Goal: Information Seeking & Learning: Check status

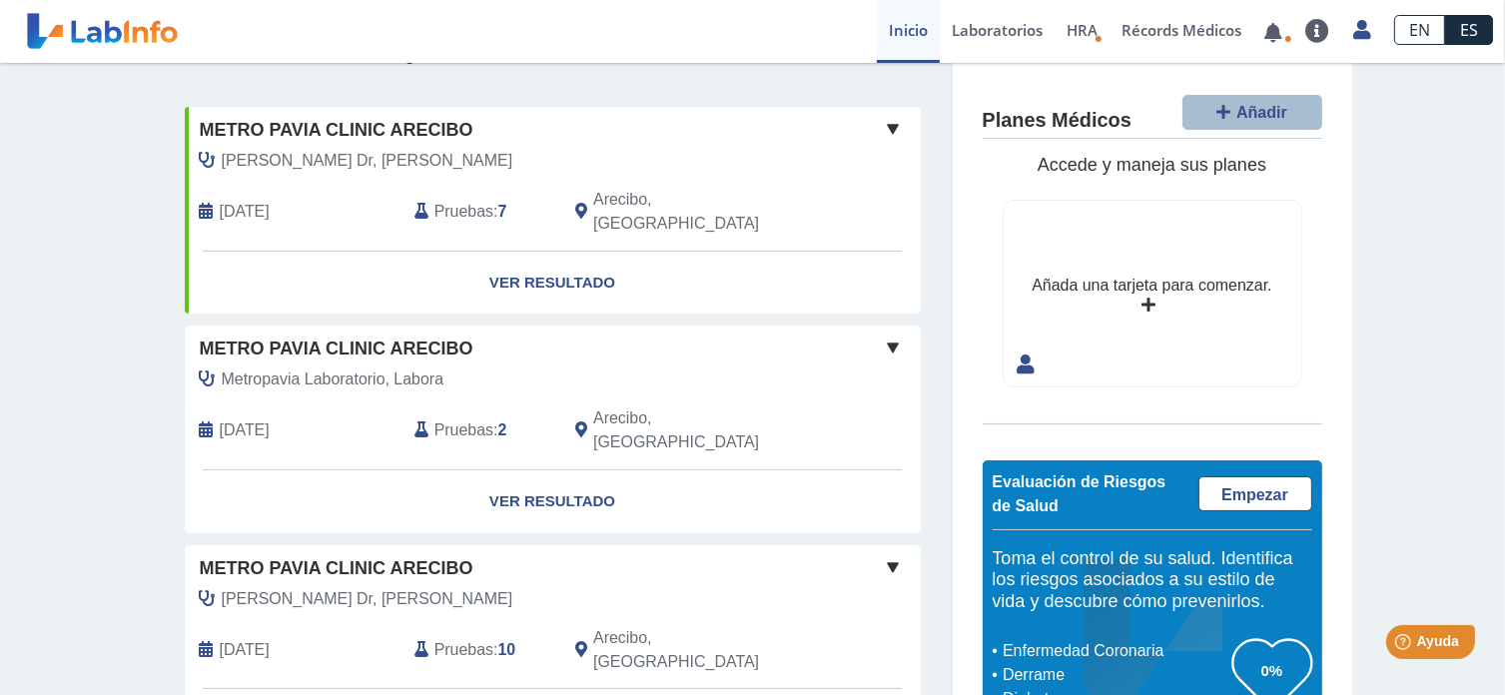
scroll to position [108, 0]
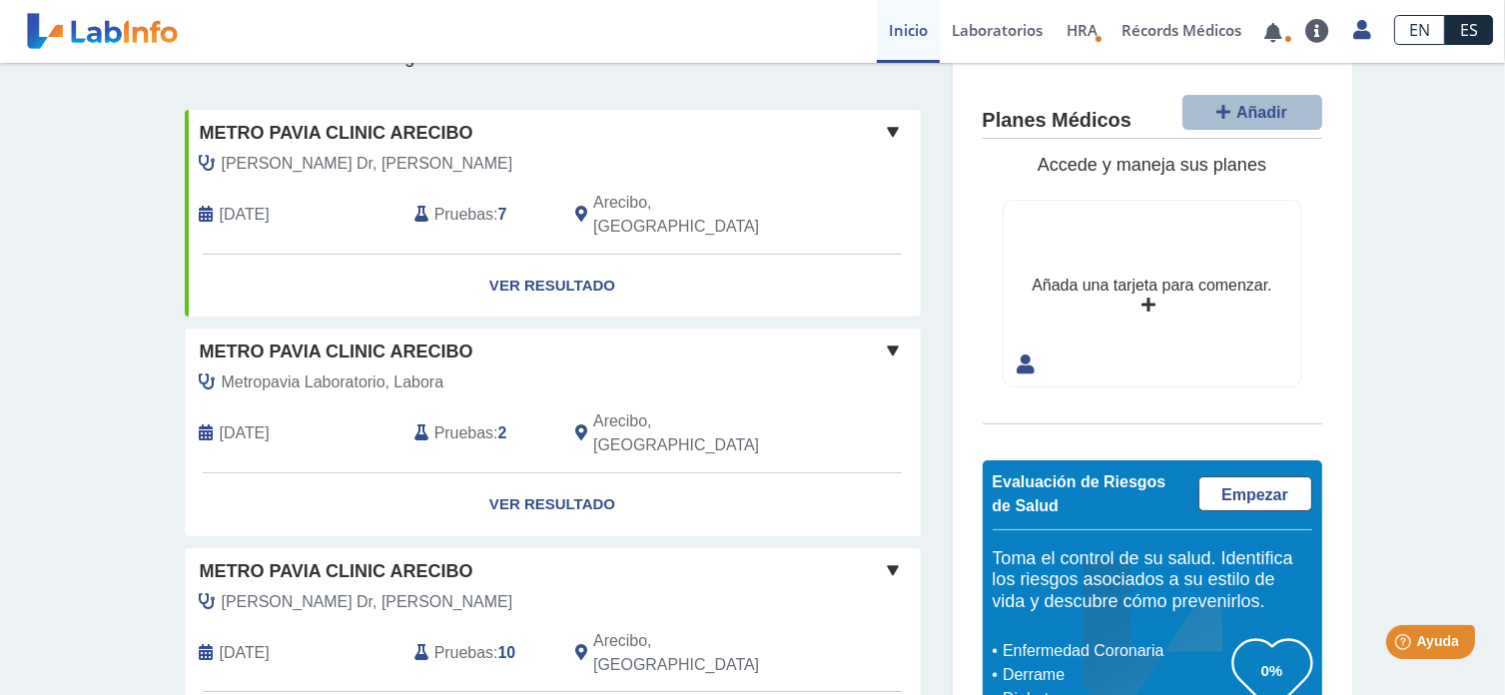
click at [232, 203] on span "[DATE]" at bounding box center [245, 215] width 50 height 24
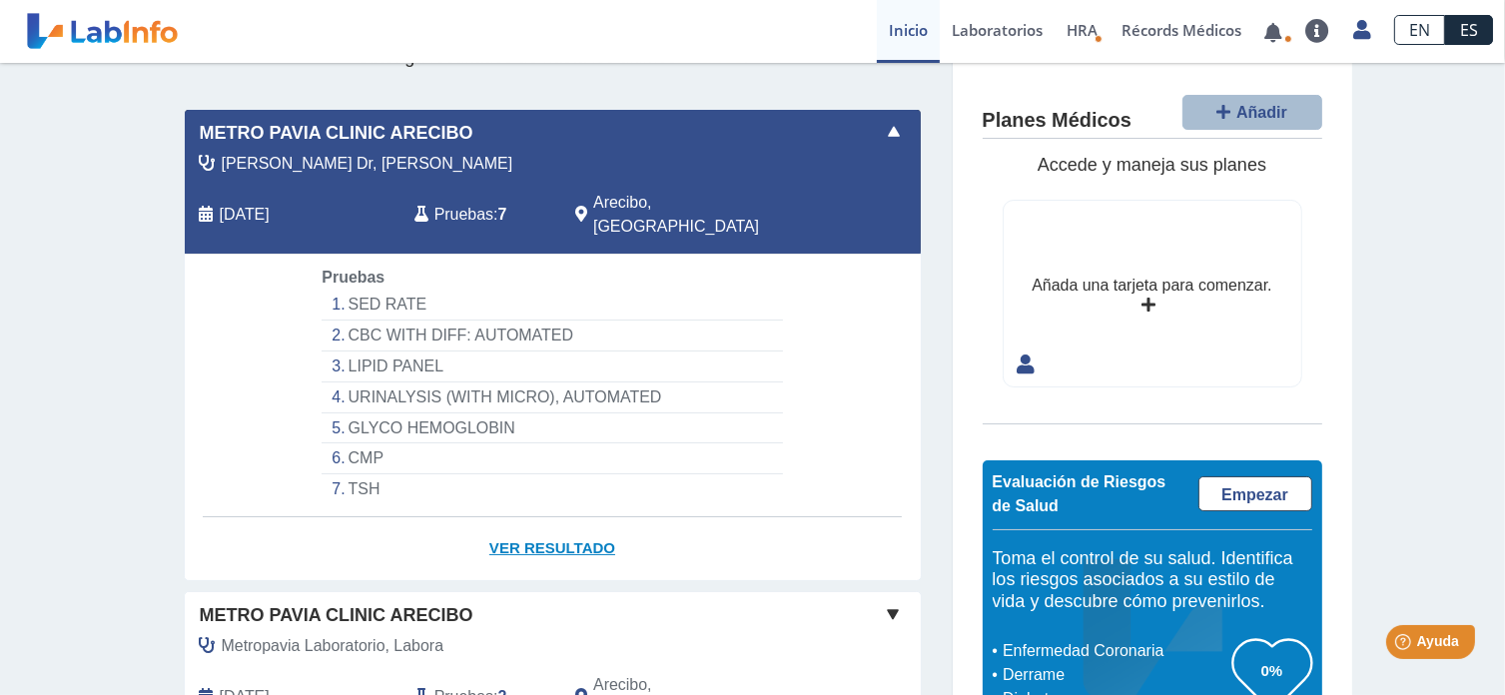
click at [531, 517] on link "Ver Resultado" at bounding box center [553, 548] width 736 height 63
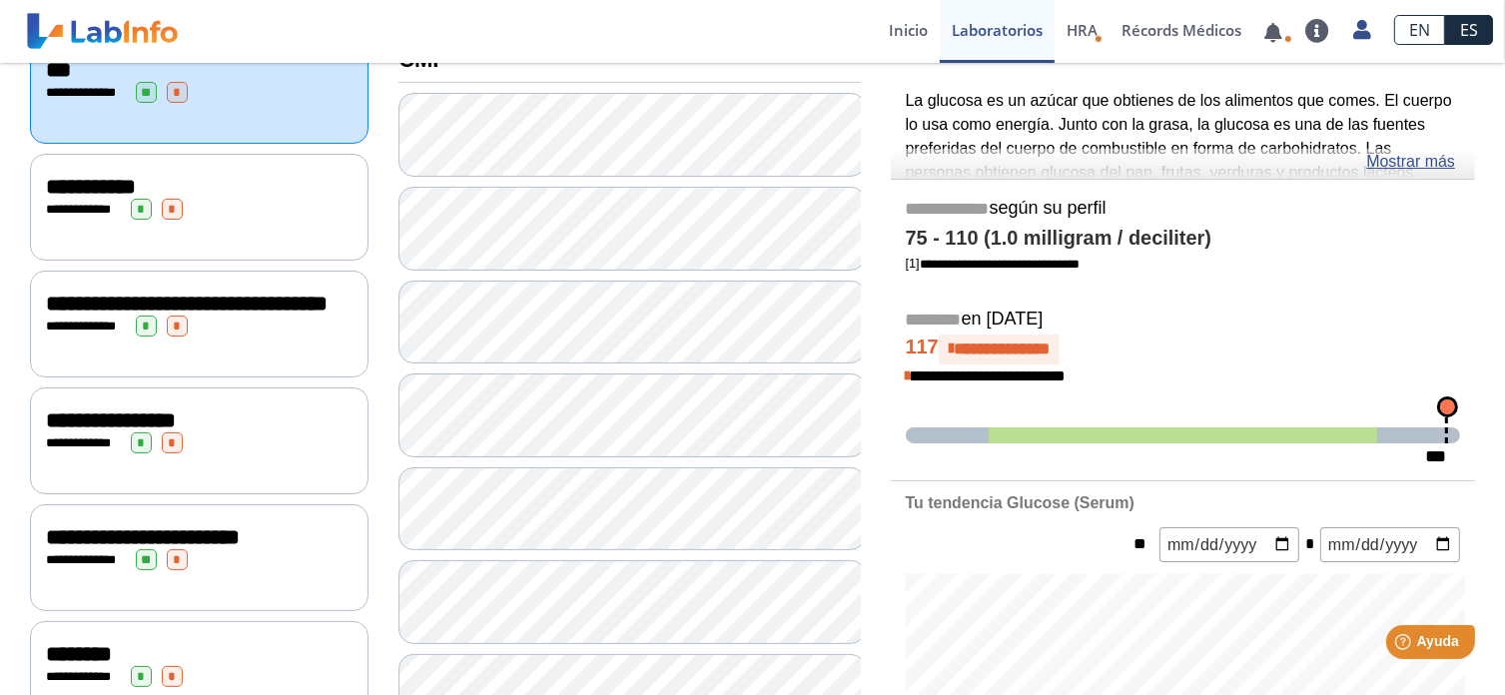
scroll to position [268, 0]
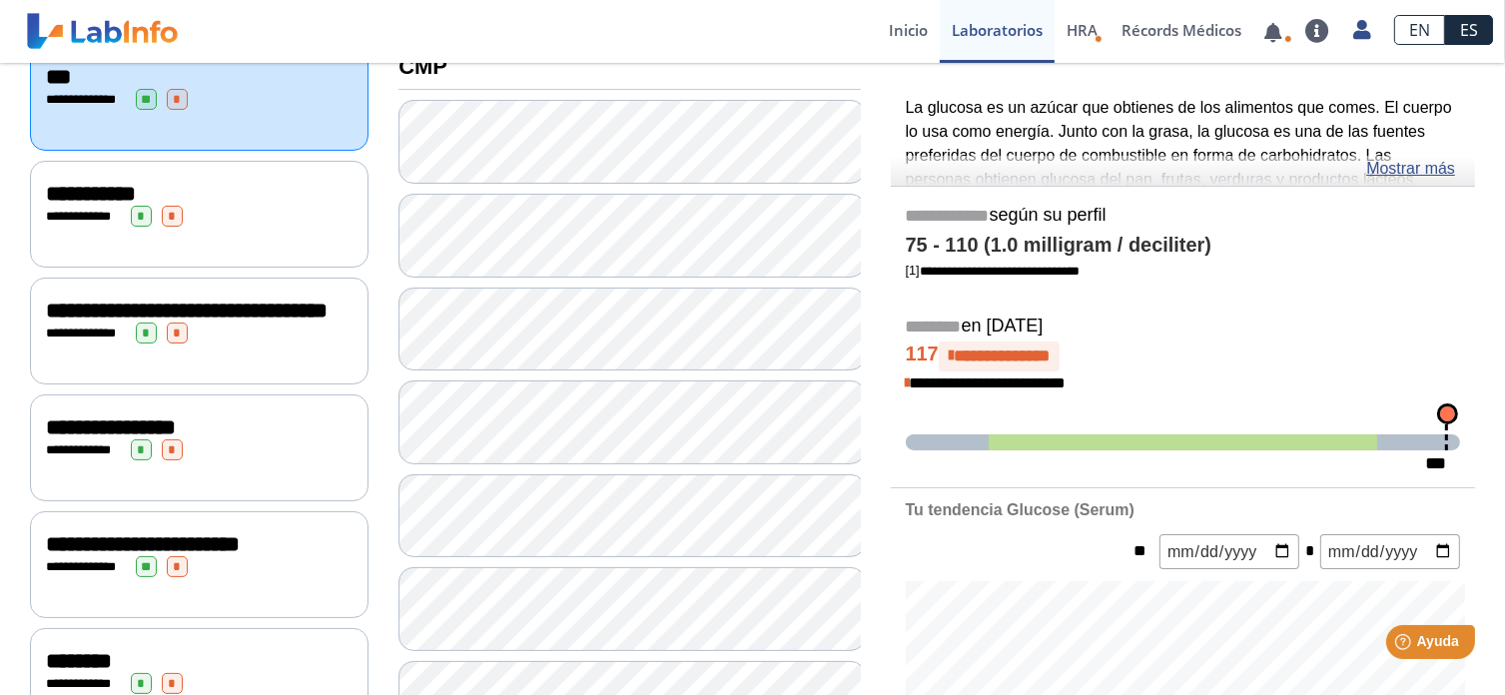
click at [1283, 361] on h4 "**********" at bounding box center [1183, 356] width 554 height 30
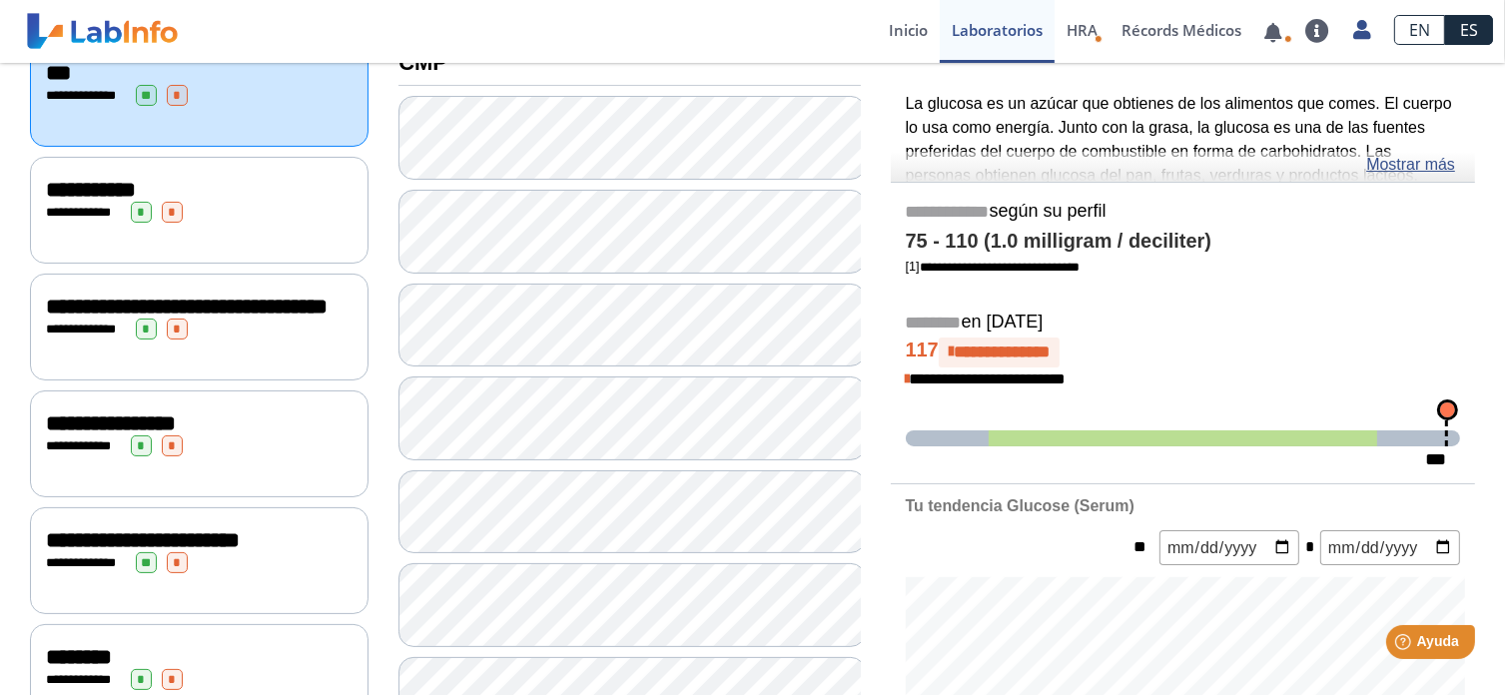
scroll to position [282, 0]
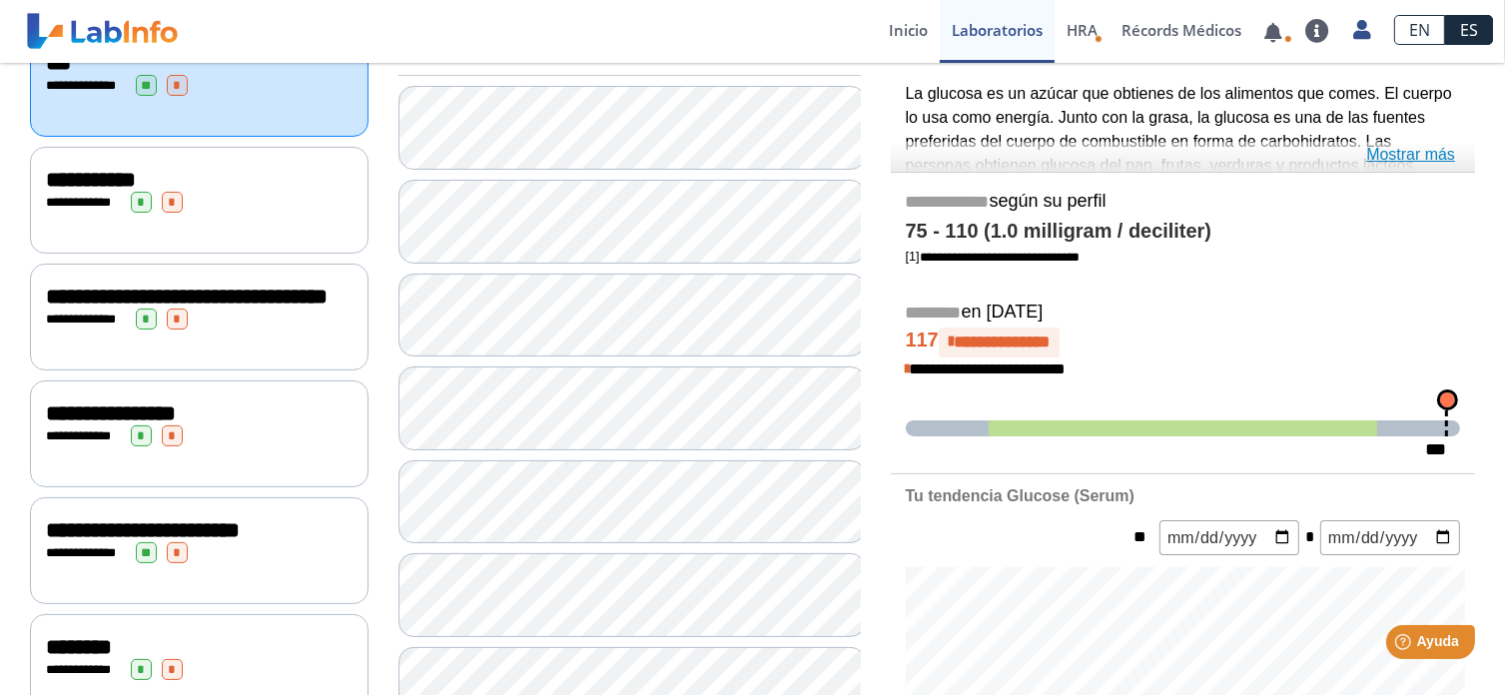
click at [1378, 148] on link "Mostrar más" at bounding box center [1410, 155] width 89 height 24
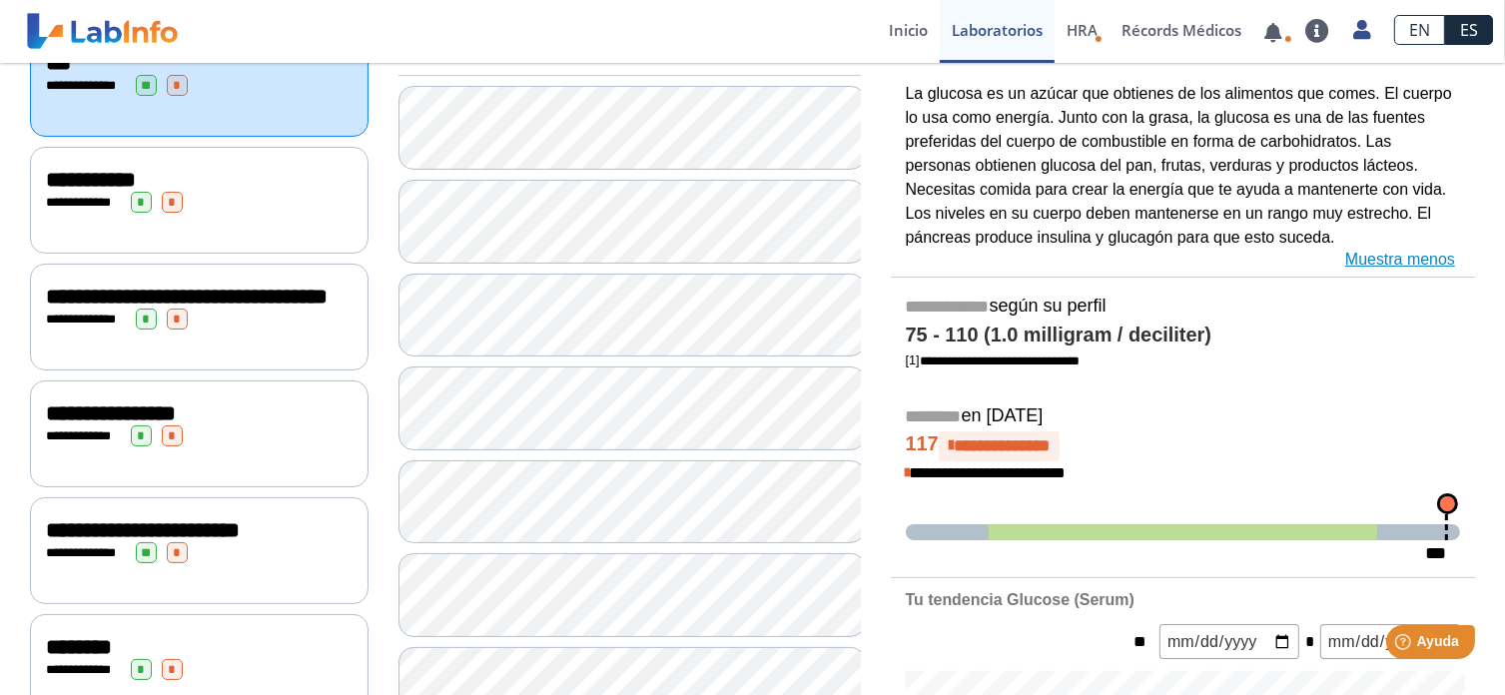
click at [1410, 258] on link "Muestra menos" at bounding box center [1400, 260] width 110 height 24
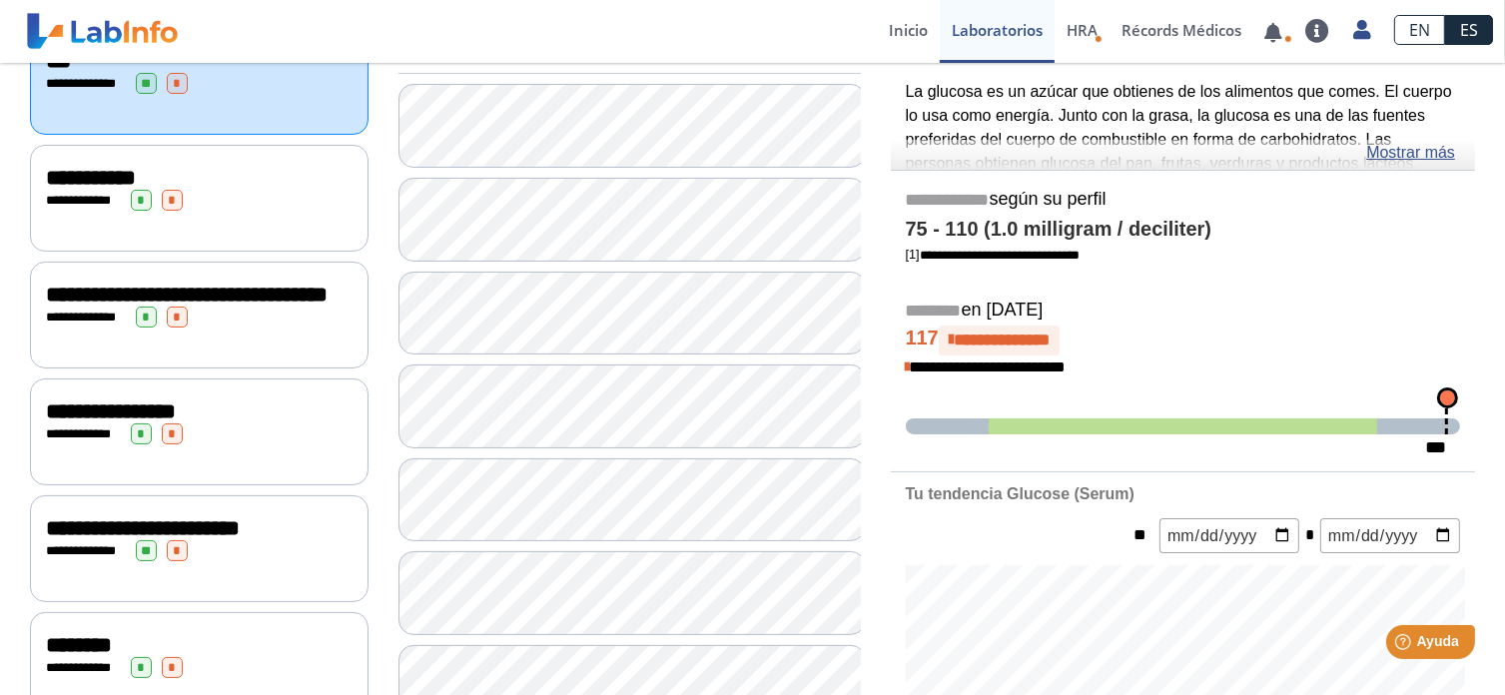
scroll to position [283, 0]
click at [107, 295] on span "**********" at bounding box center [187, 296] width 282 height 22
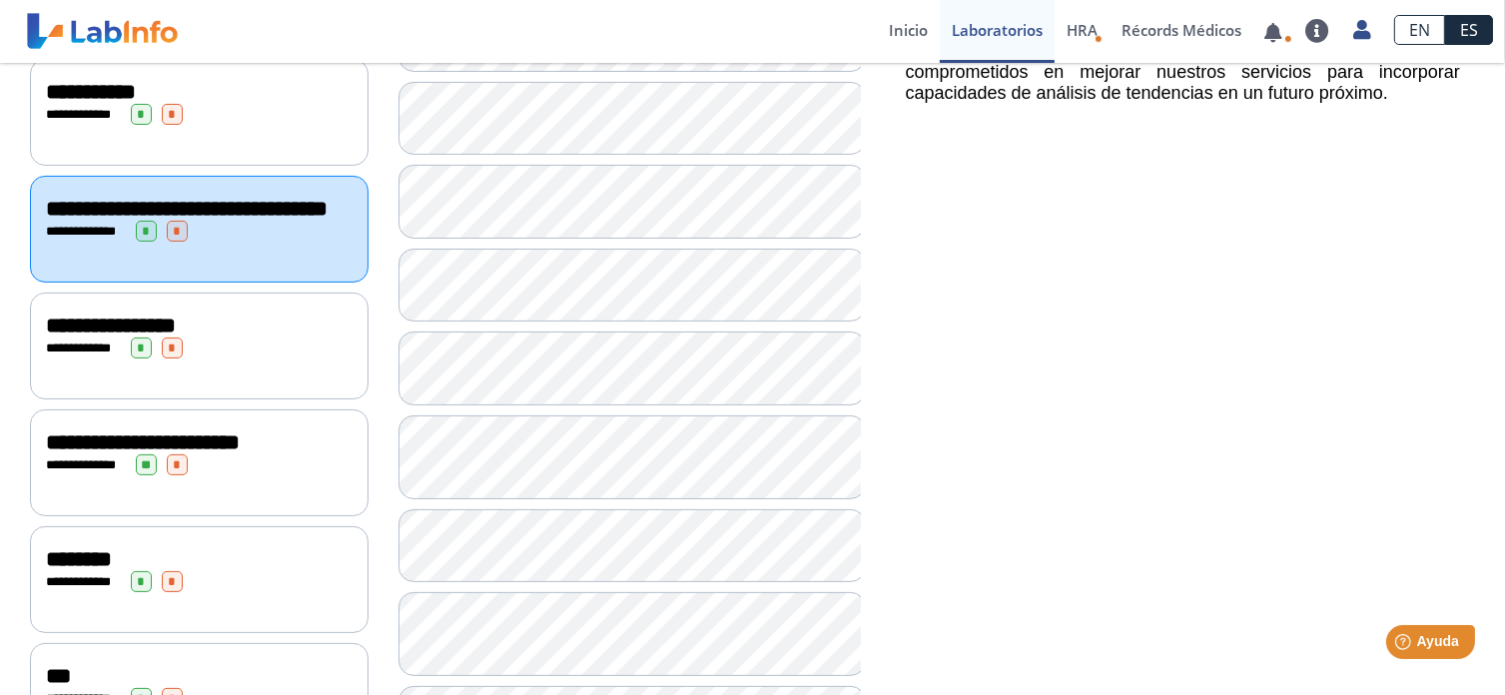
scroll to position [370, 0]
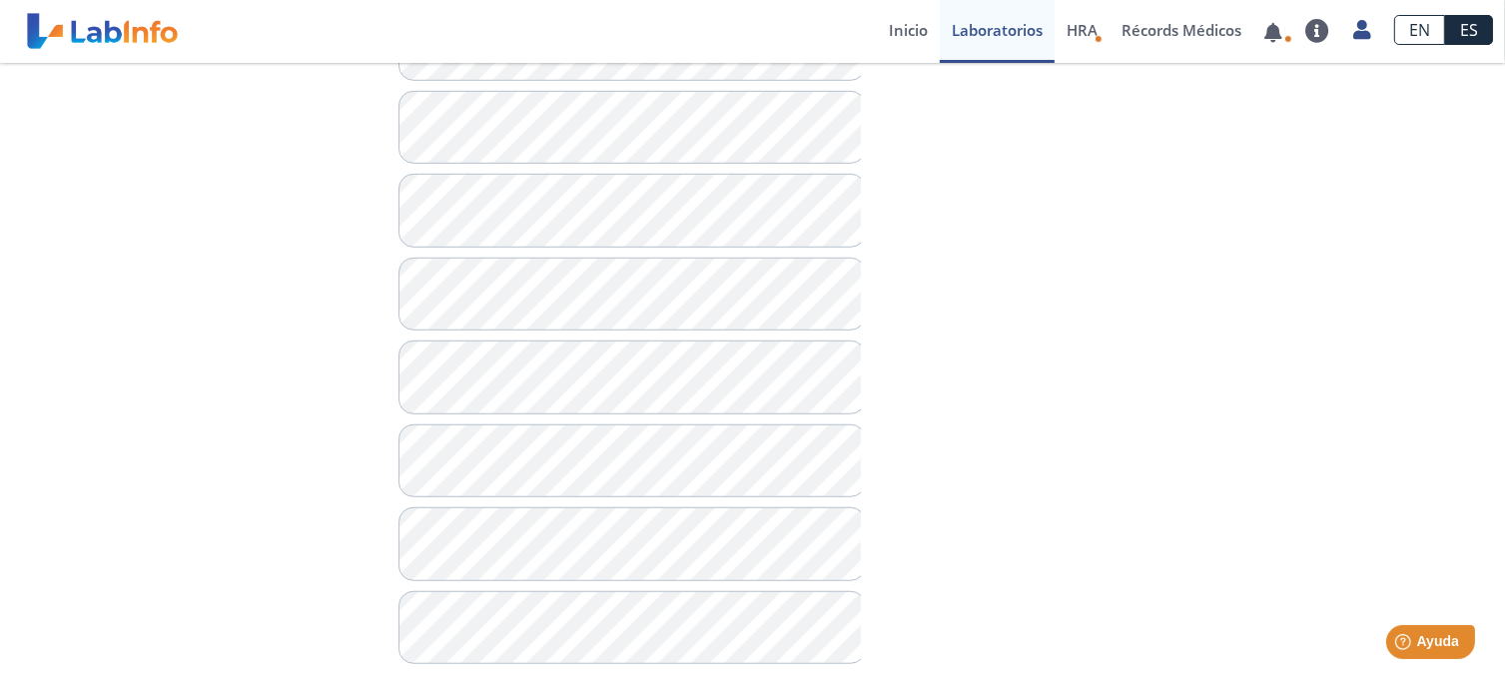
scroll to position [1316, 0]
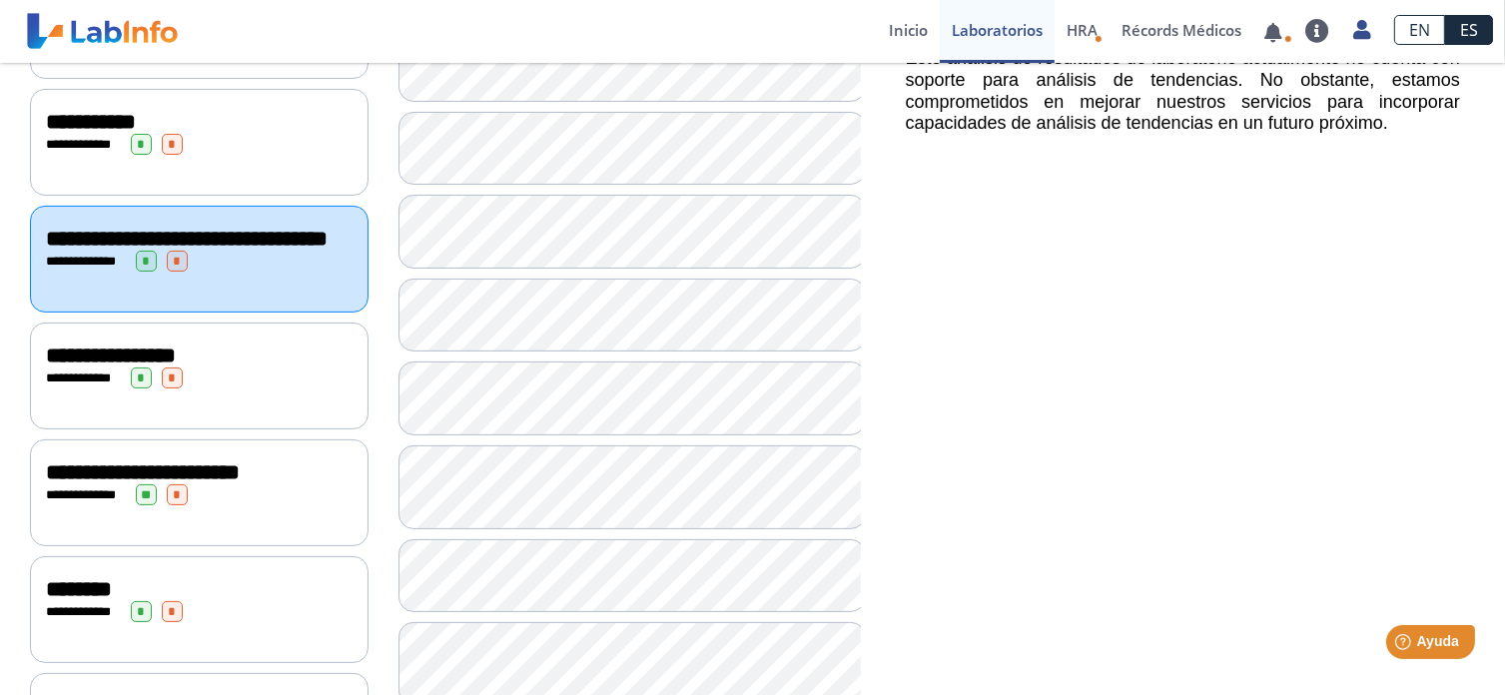
scroll to position [340, 0]
click at [81, 365] on span "**********" at bounding box center [111, 354] width 130 height 22
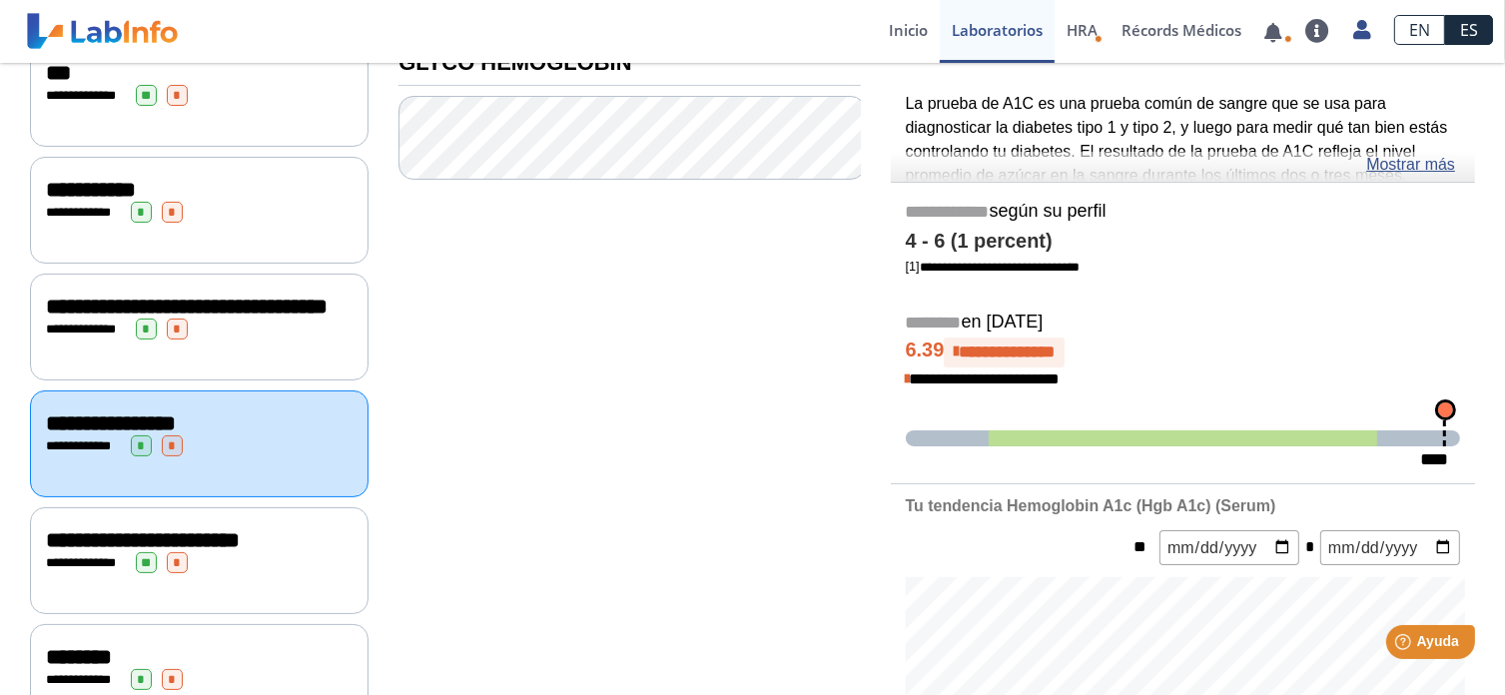
scroll to position [261, 0]
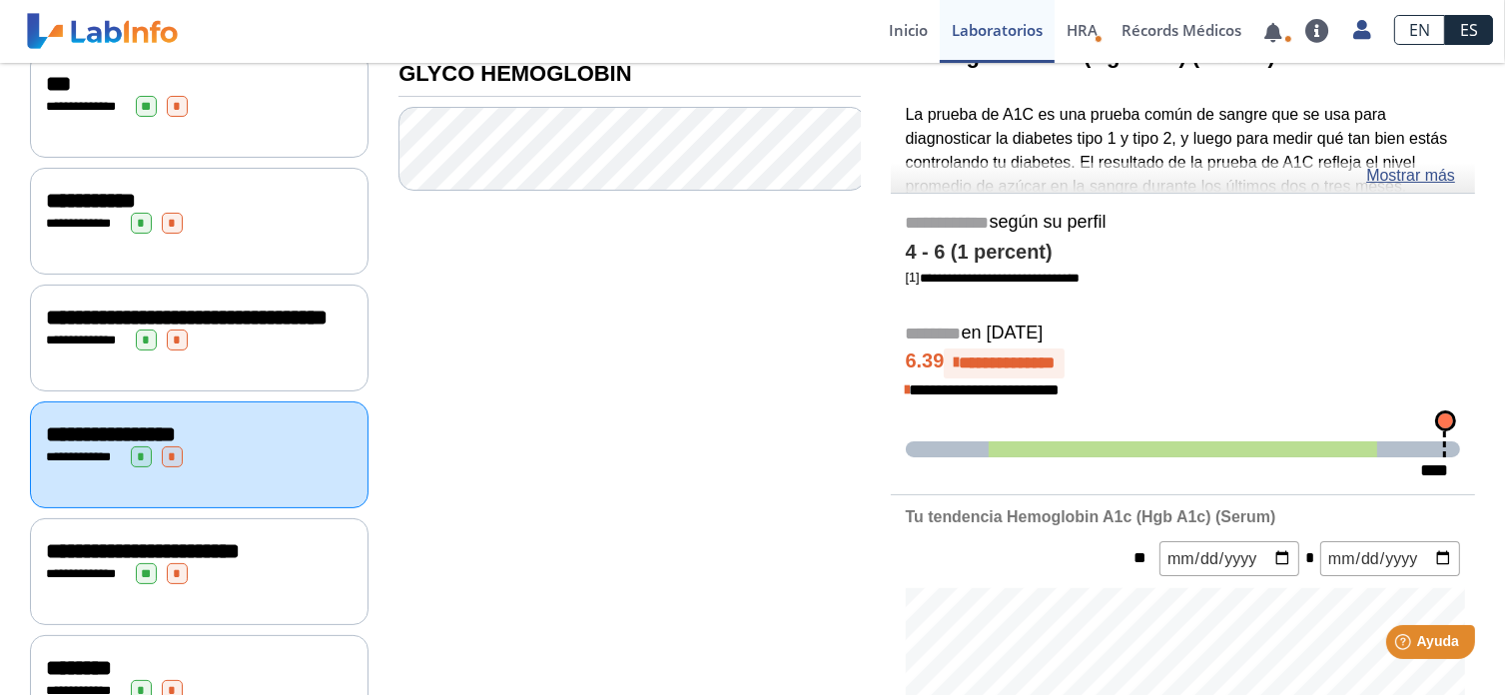
click at [104, 558] on span "**********" at bounding box center [143, 551] width 194 height 22
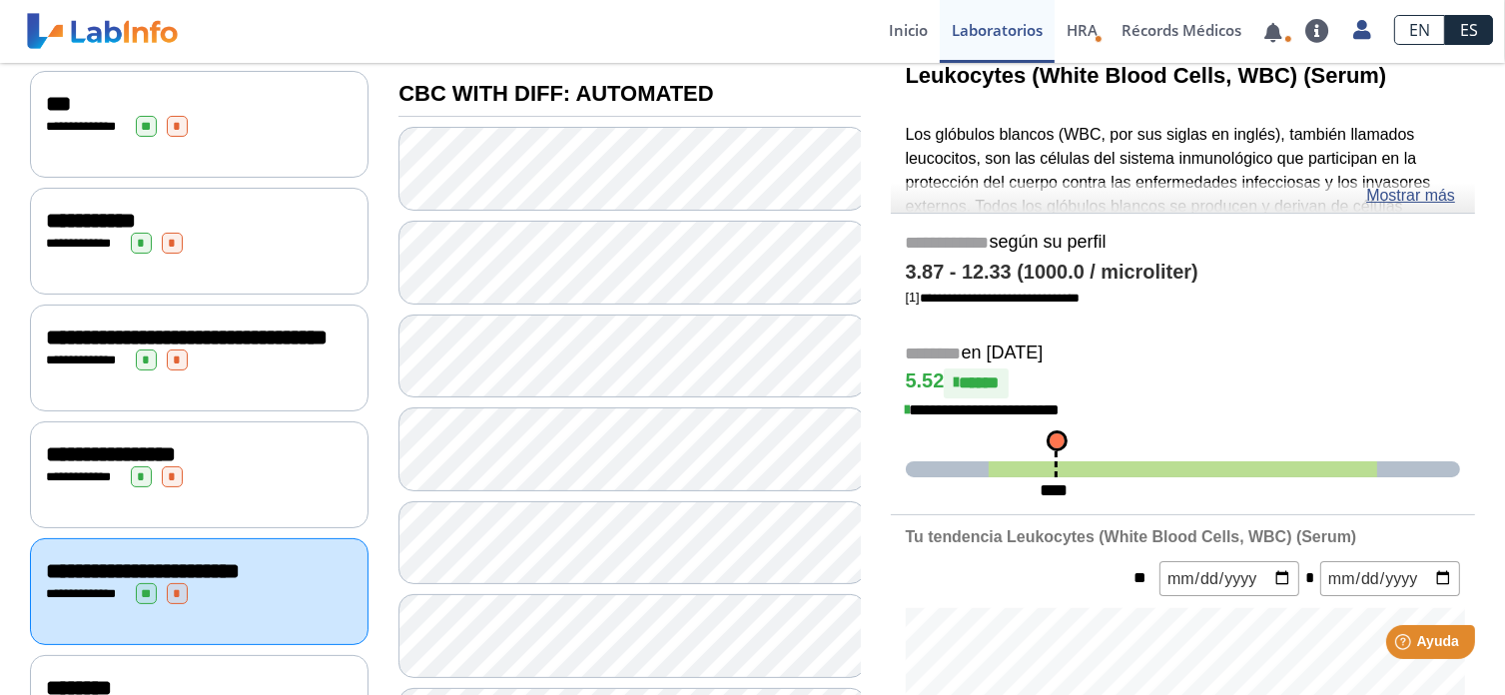
scroll to position [238, 0]
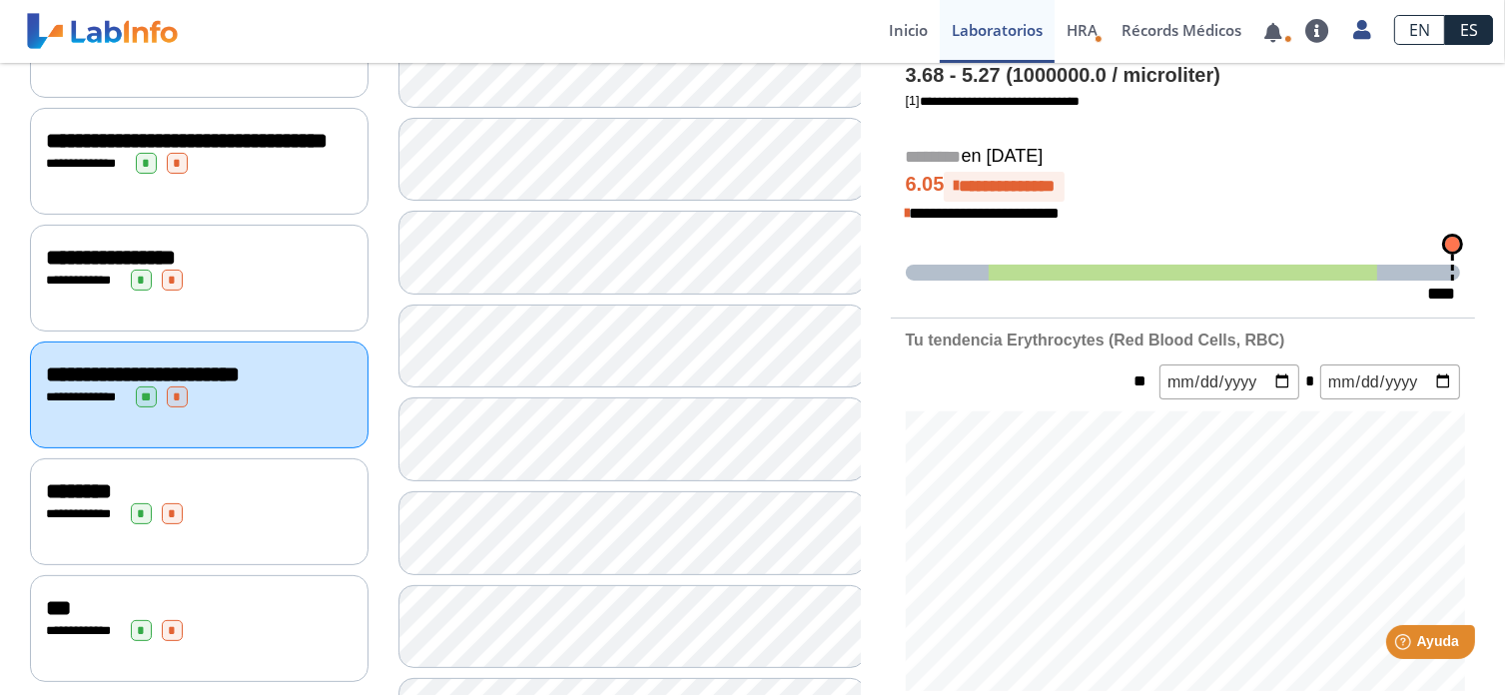
scroll to position [435, 0]
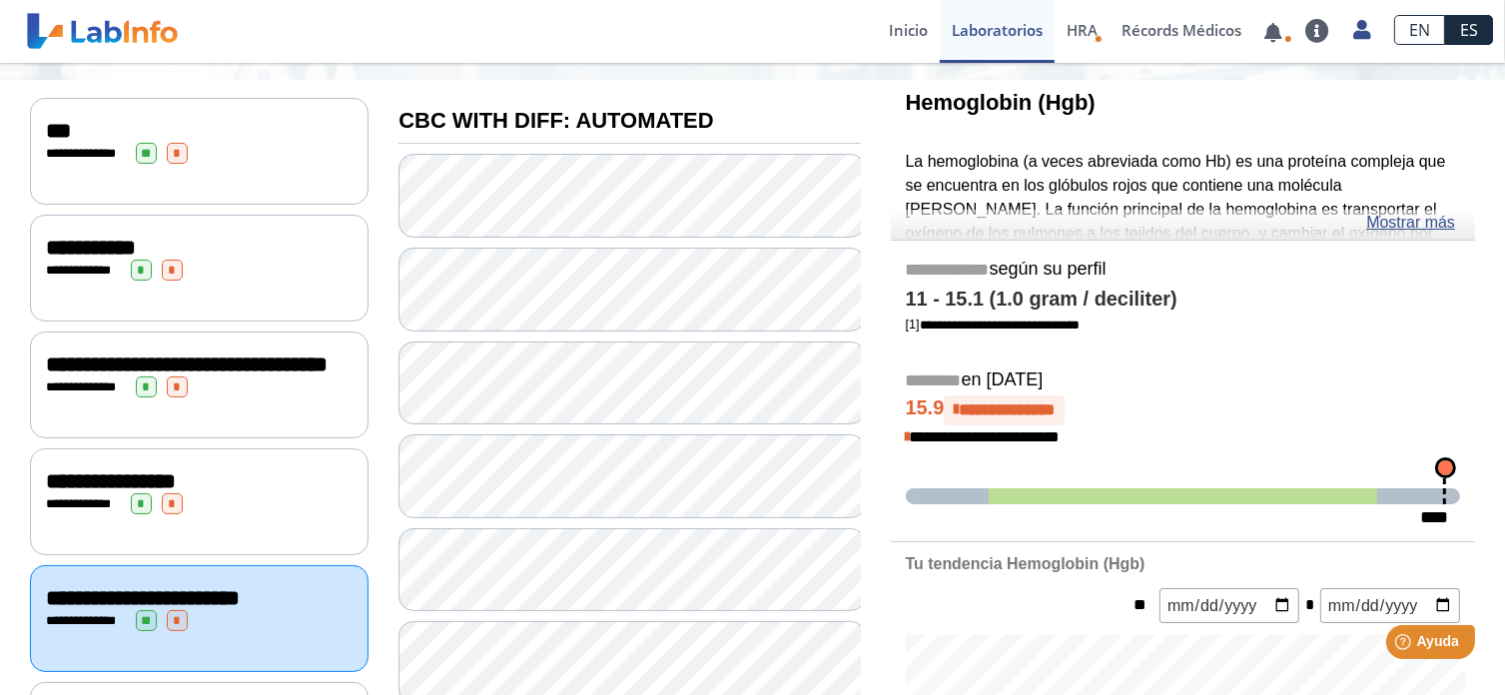
scroll to position [212, 0]
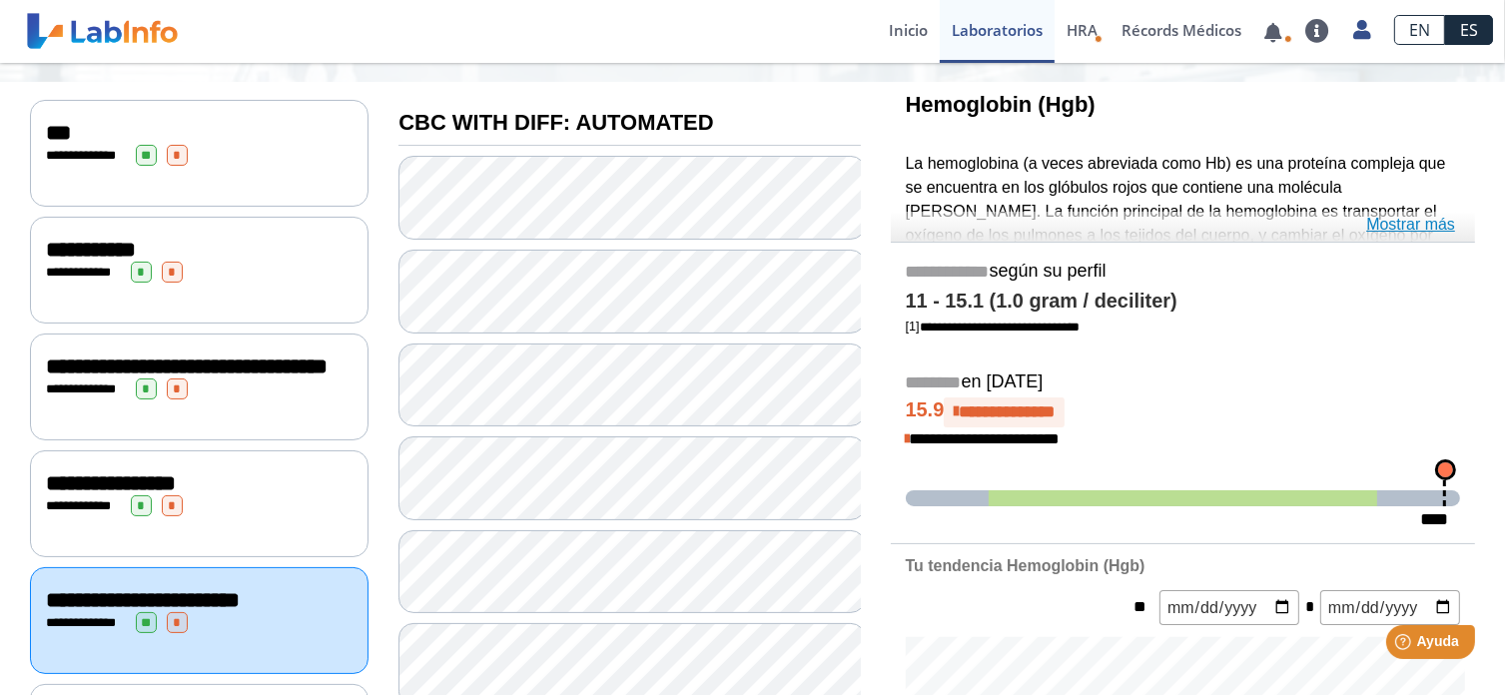
click at [1371, 219] on link "Mostrar más" at bounding box center [1410, 225] width 89 height 24
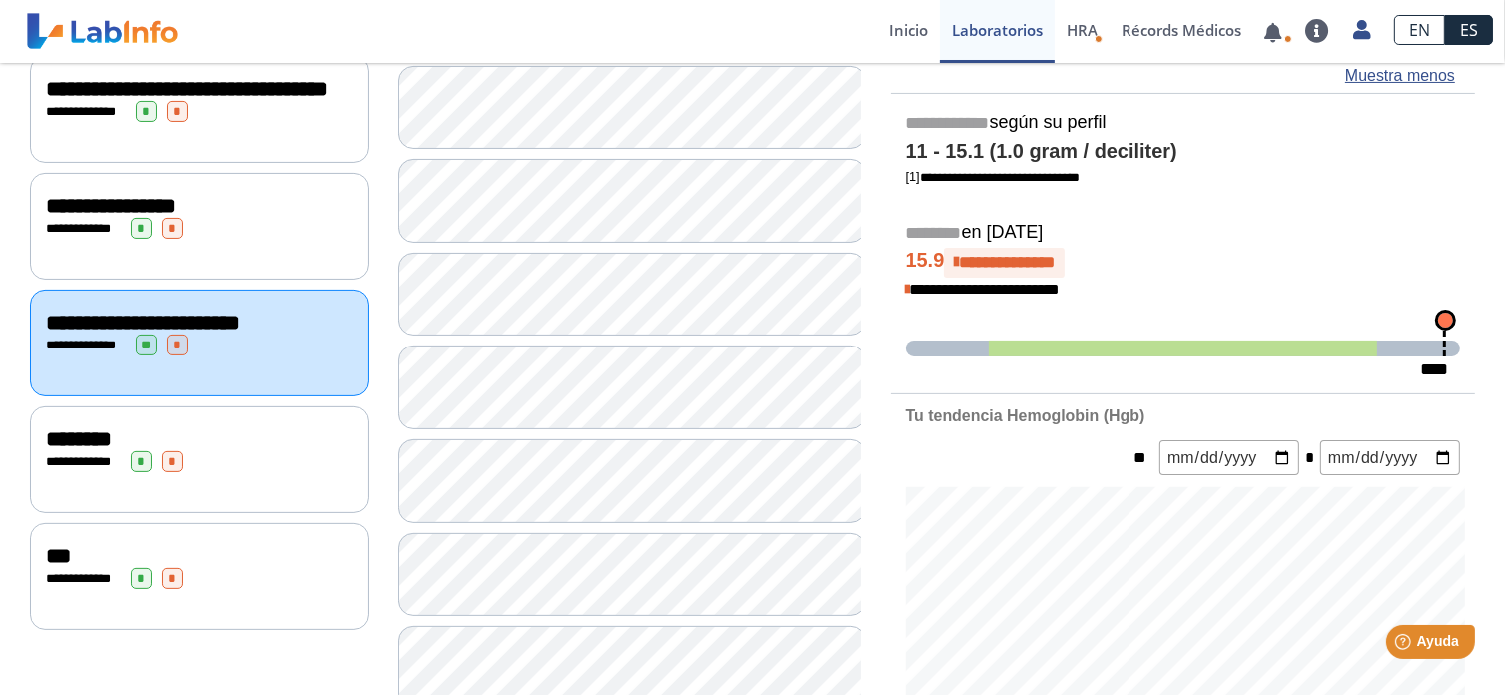
scroll to position [491, 0]
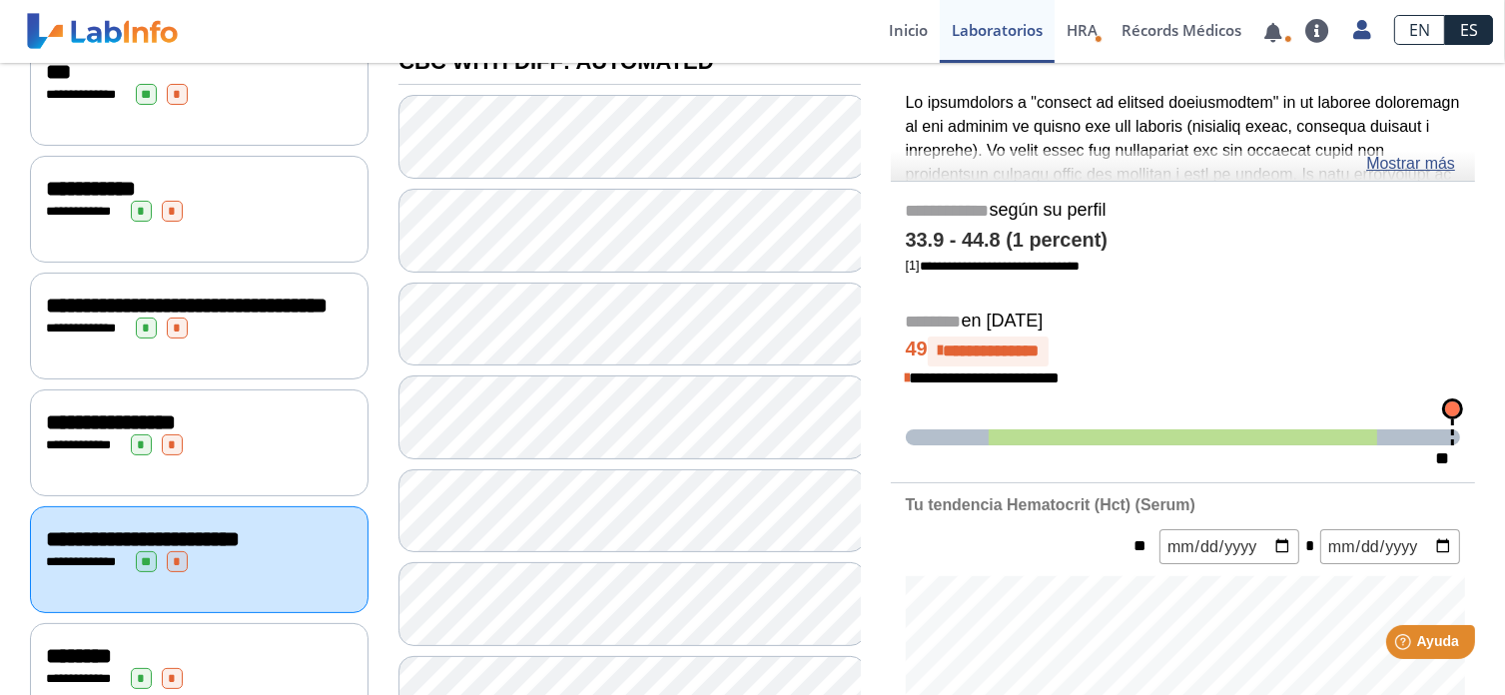
scroll to position [270, 0]
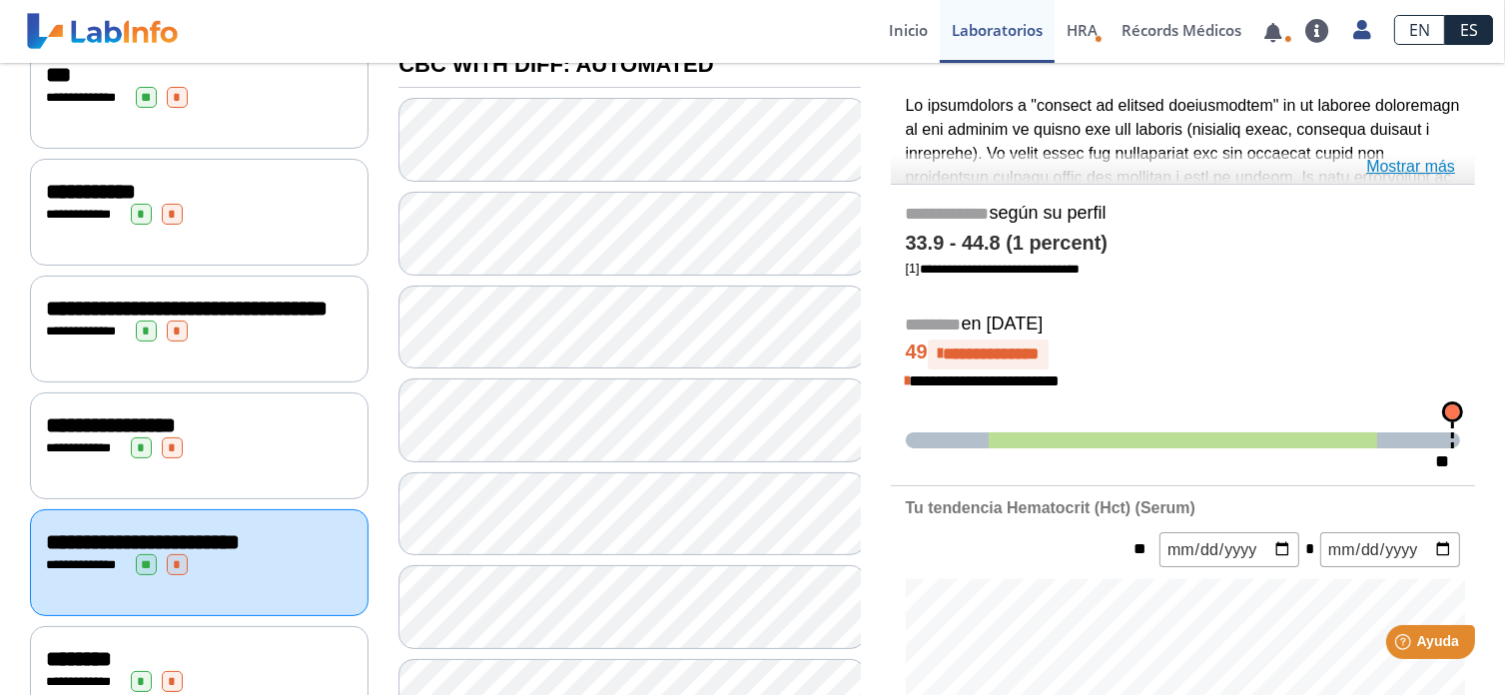
click at [1394, 168] on link "Mostrar más" at bounding box center [1410, 167] width 89 height 24
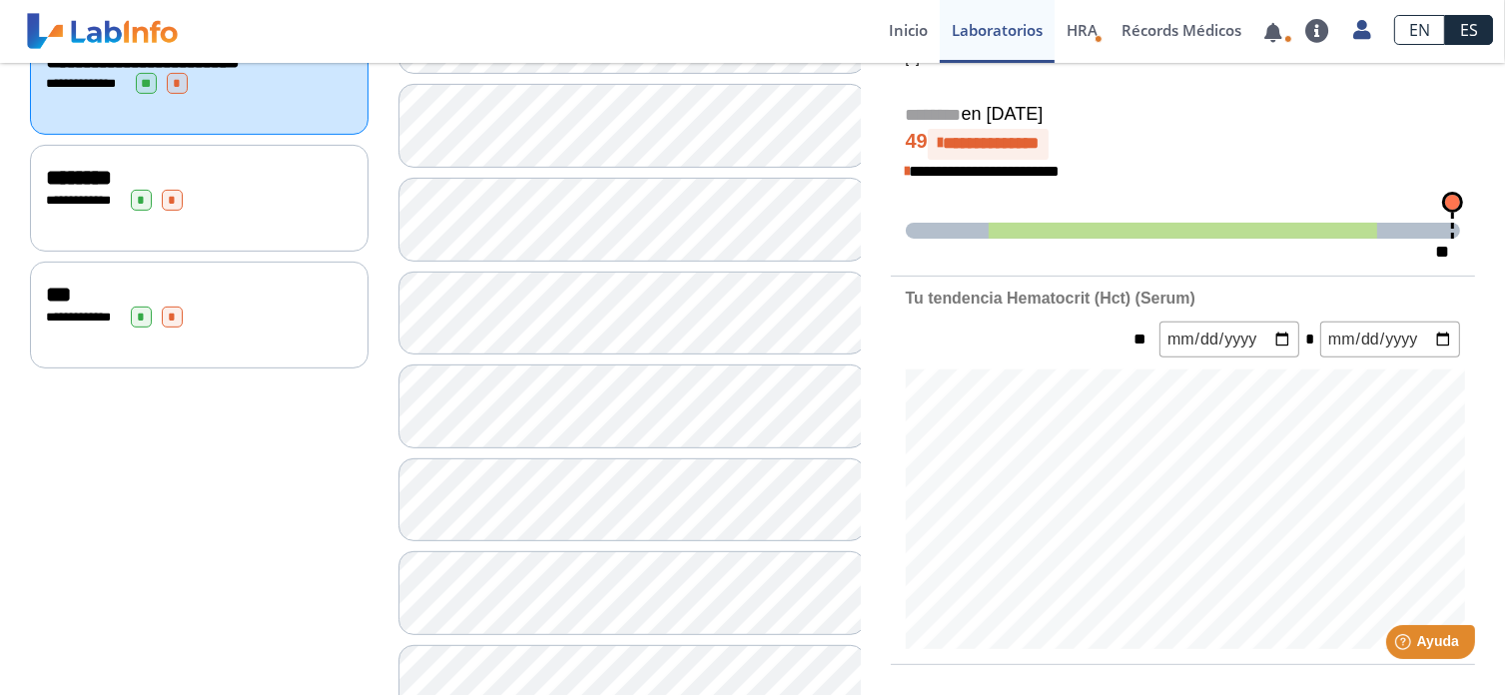
scroll to position [755, 0]
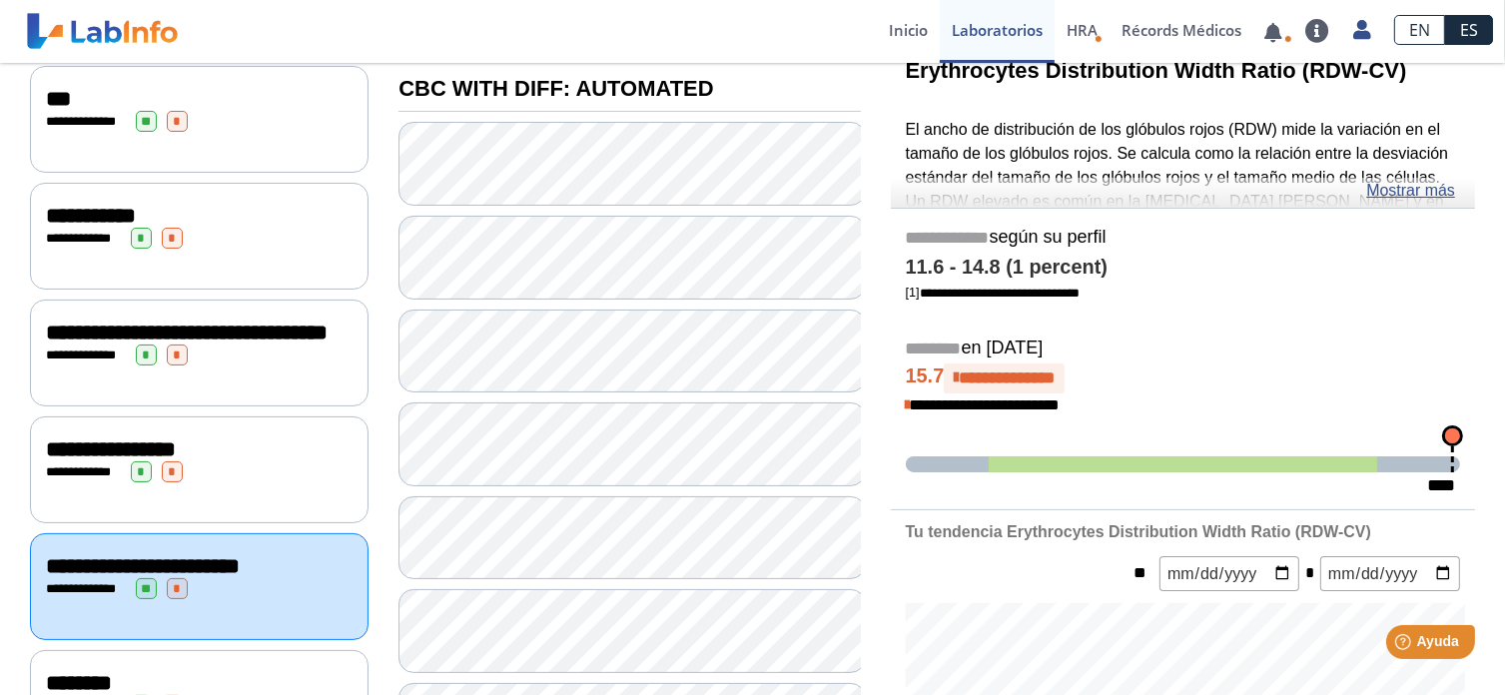
scroll to position [238, 0]
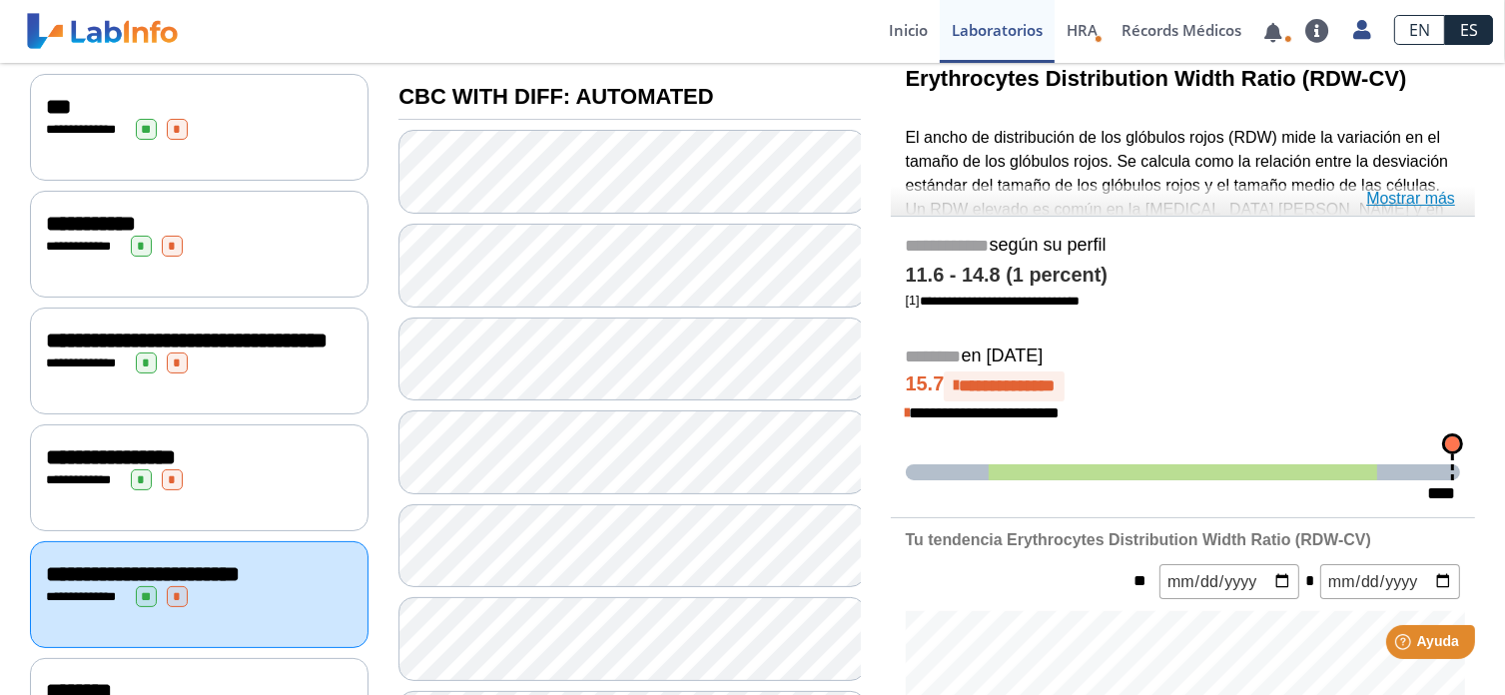
click at [1388, 199] on link "Mostrar más" at bounding box center [1410, 199] width 89 height 24
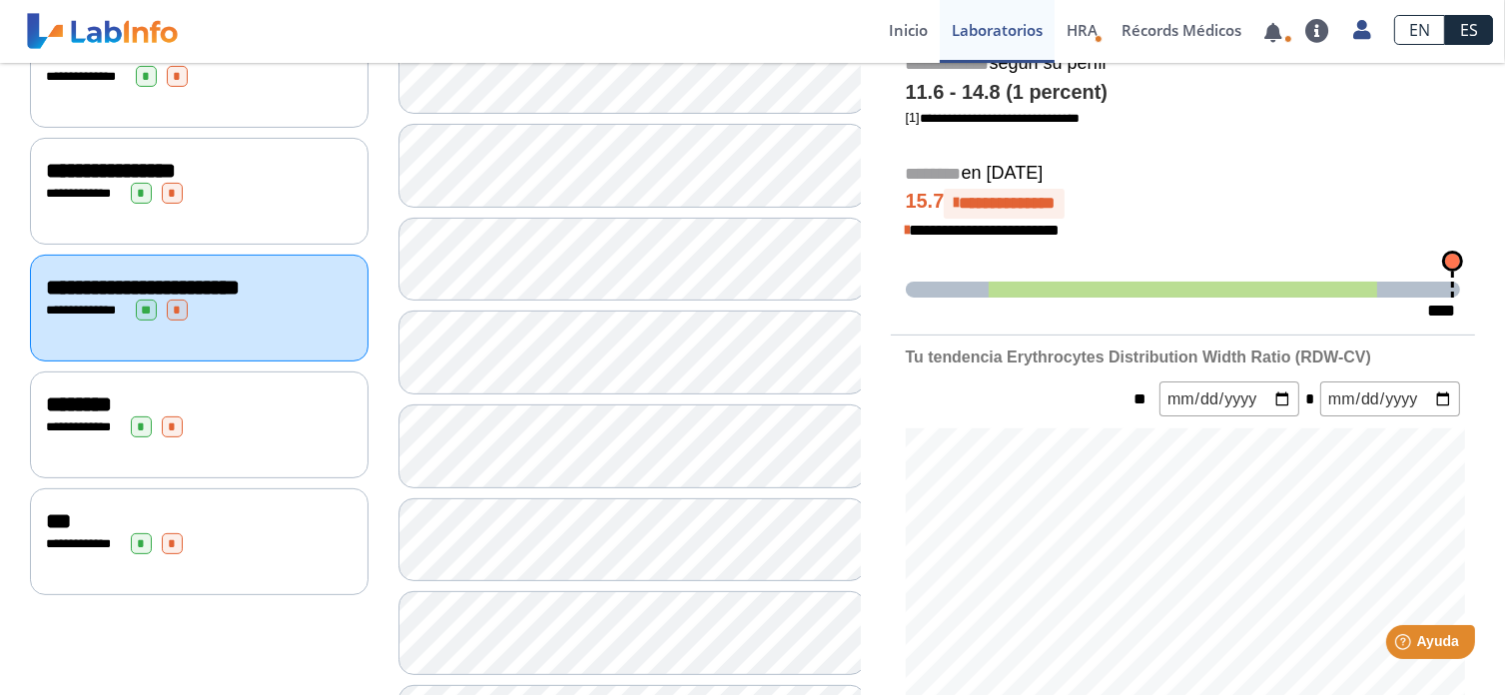
scroll to position [539, 0]
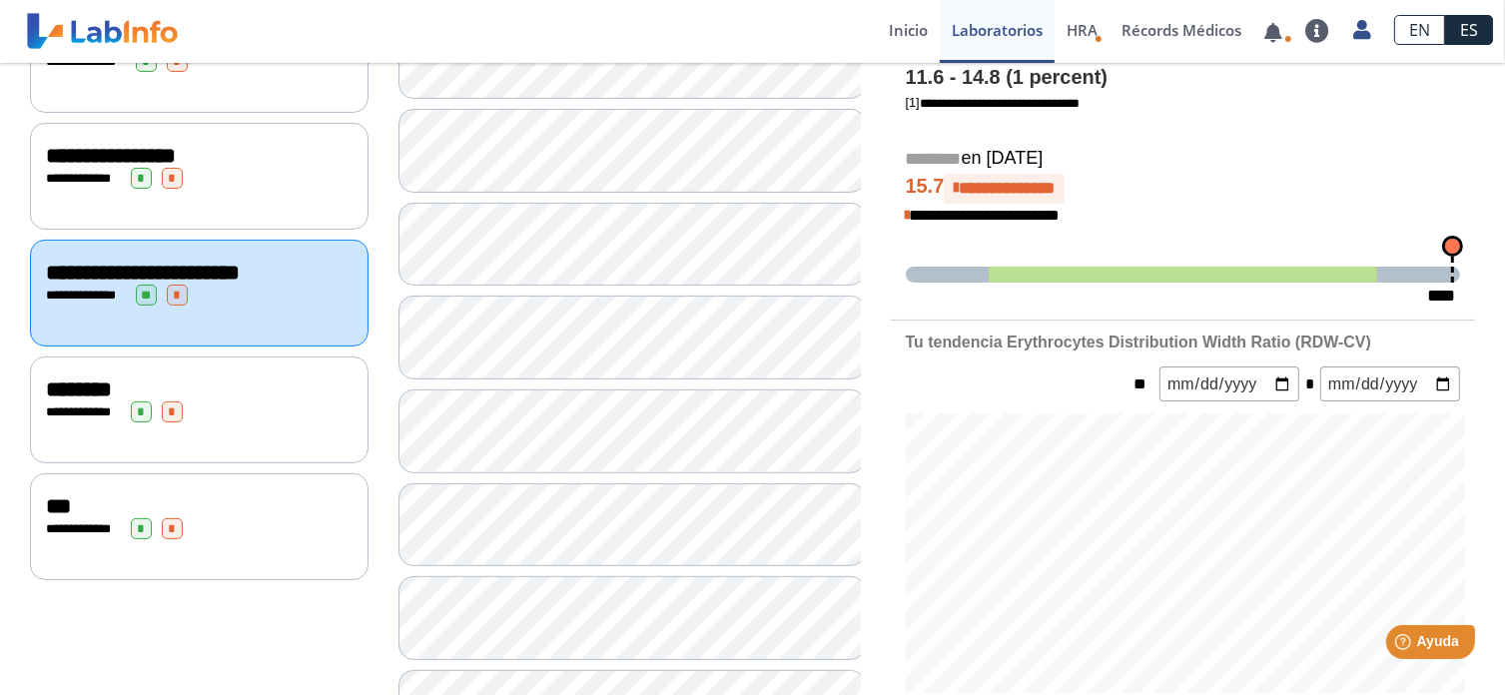
click at [78, 387] on span "********" at bounding box center [79, 389] width 66 height 22
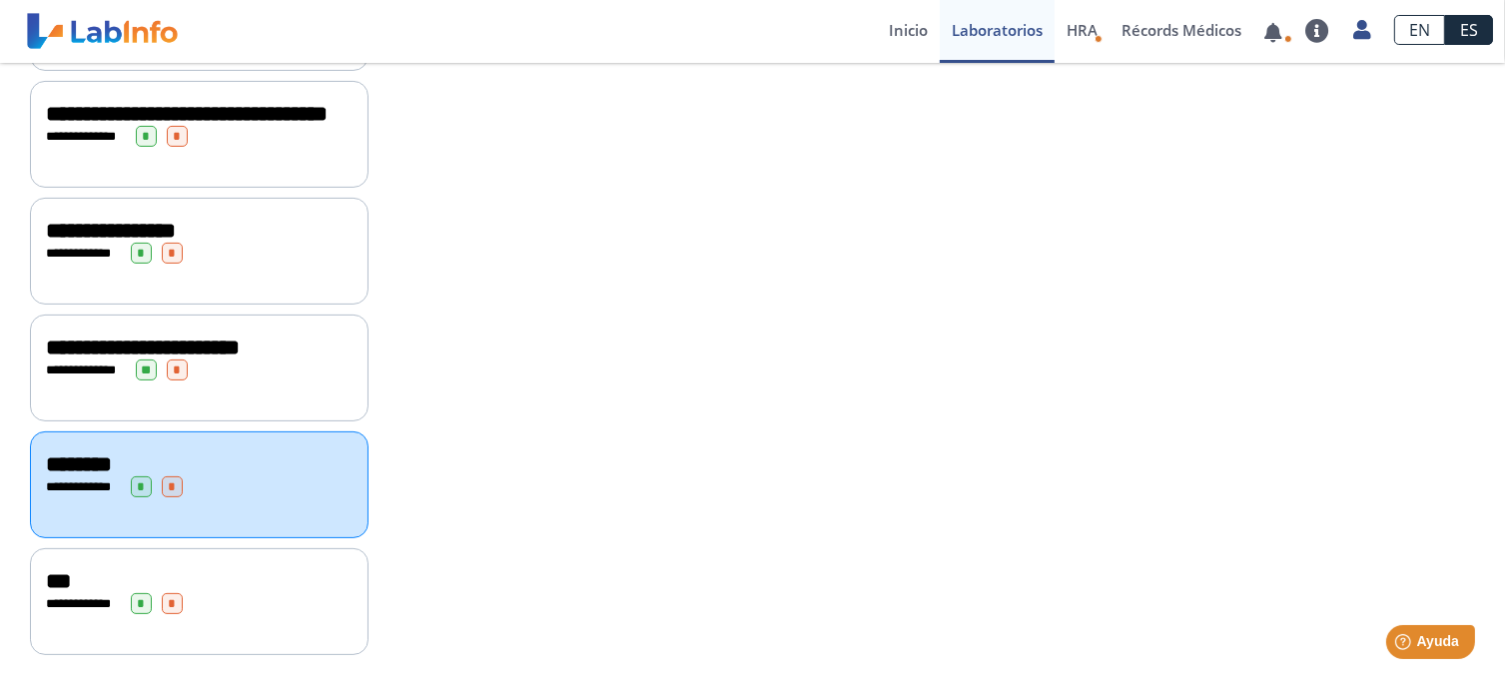
scroll to position [468, 0]
click at [49, 574] on span "***" at bounding box center [58, 580] width 25 height 22
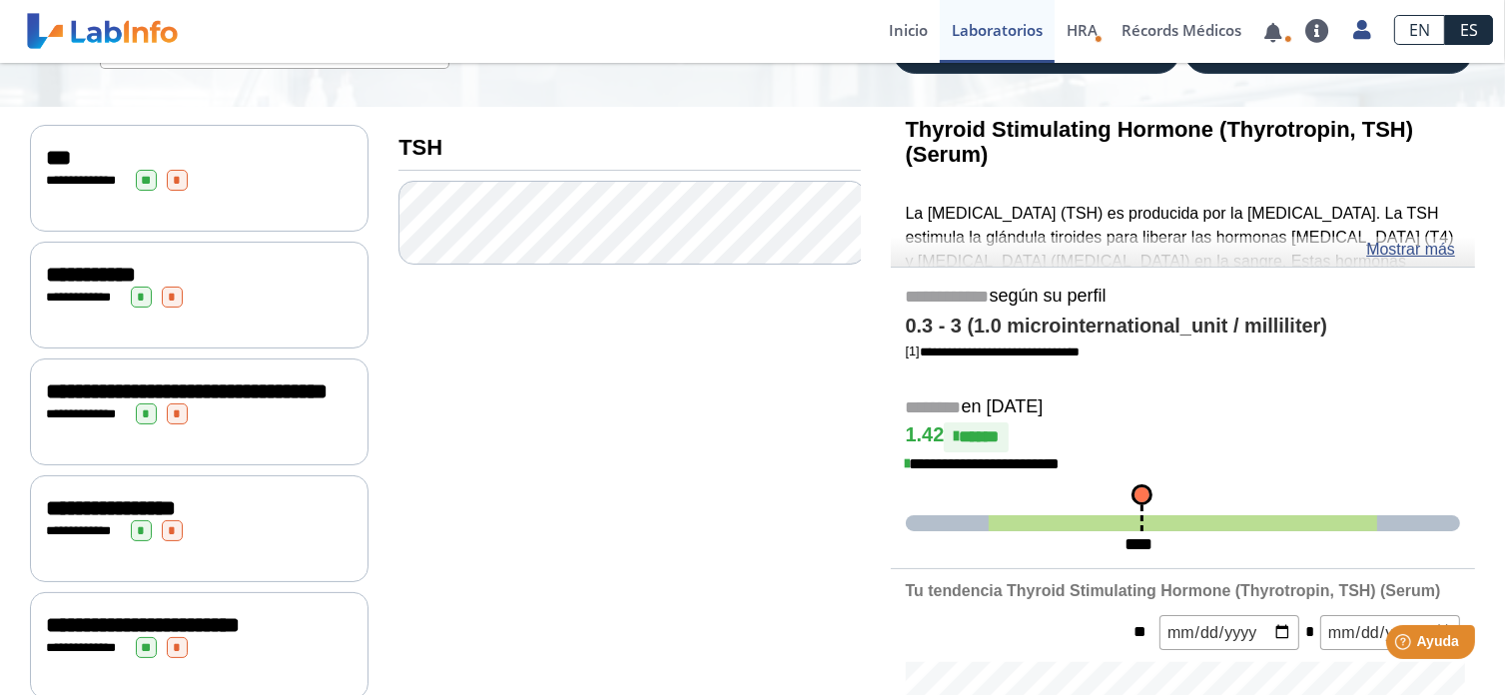
scroll to position [186, 0]
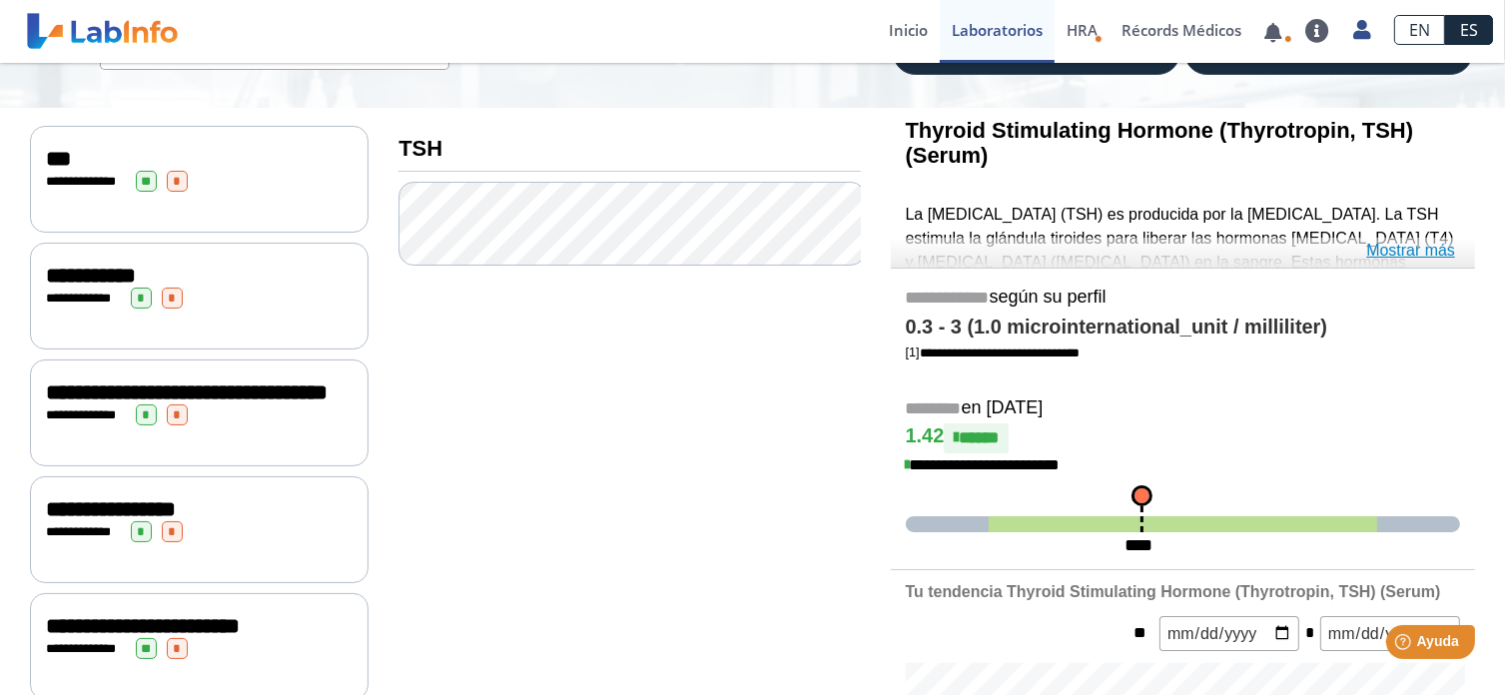
click at [1382, 244] on link "Mostrar más" at bounding box center [1410, 251] width 89 height 24
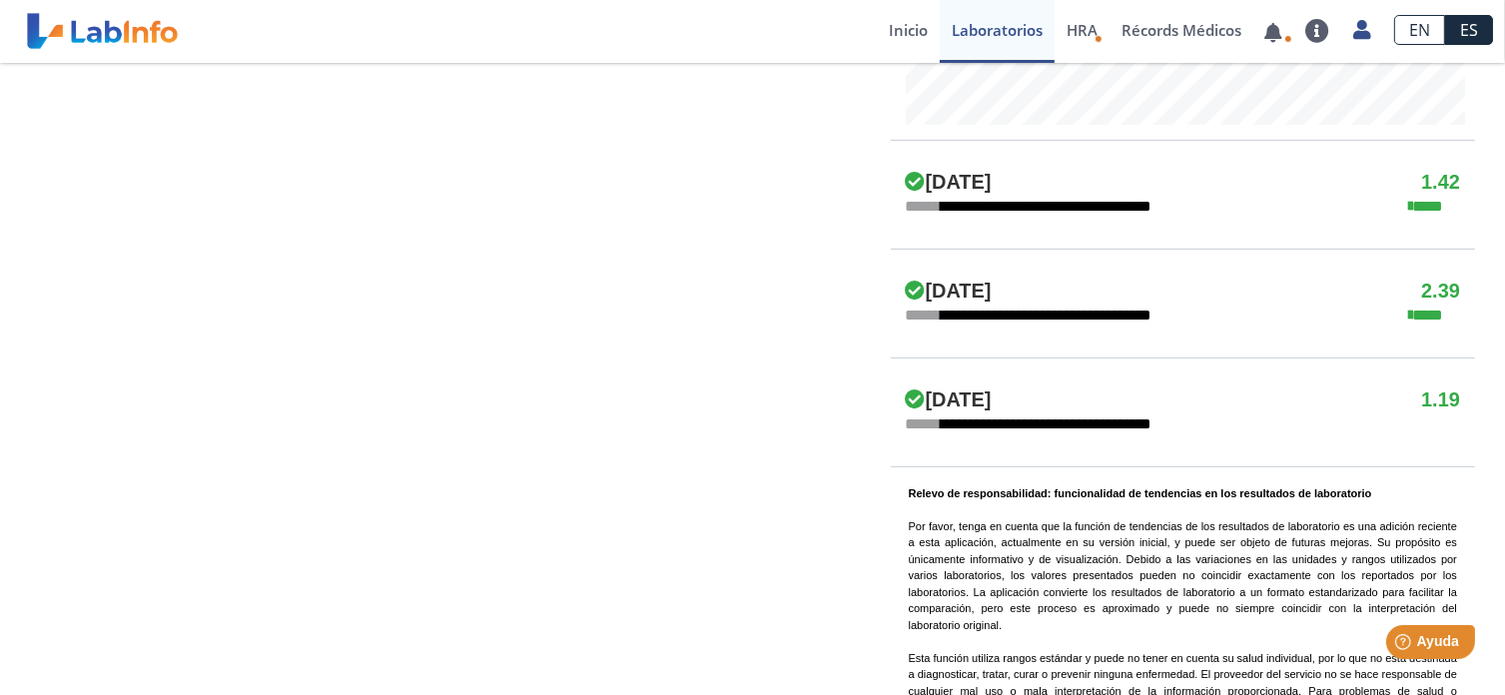
scroll to position [1158, 0]
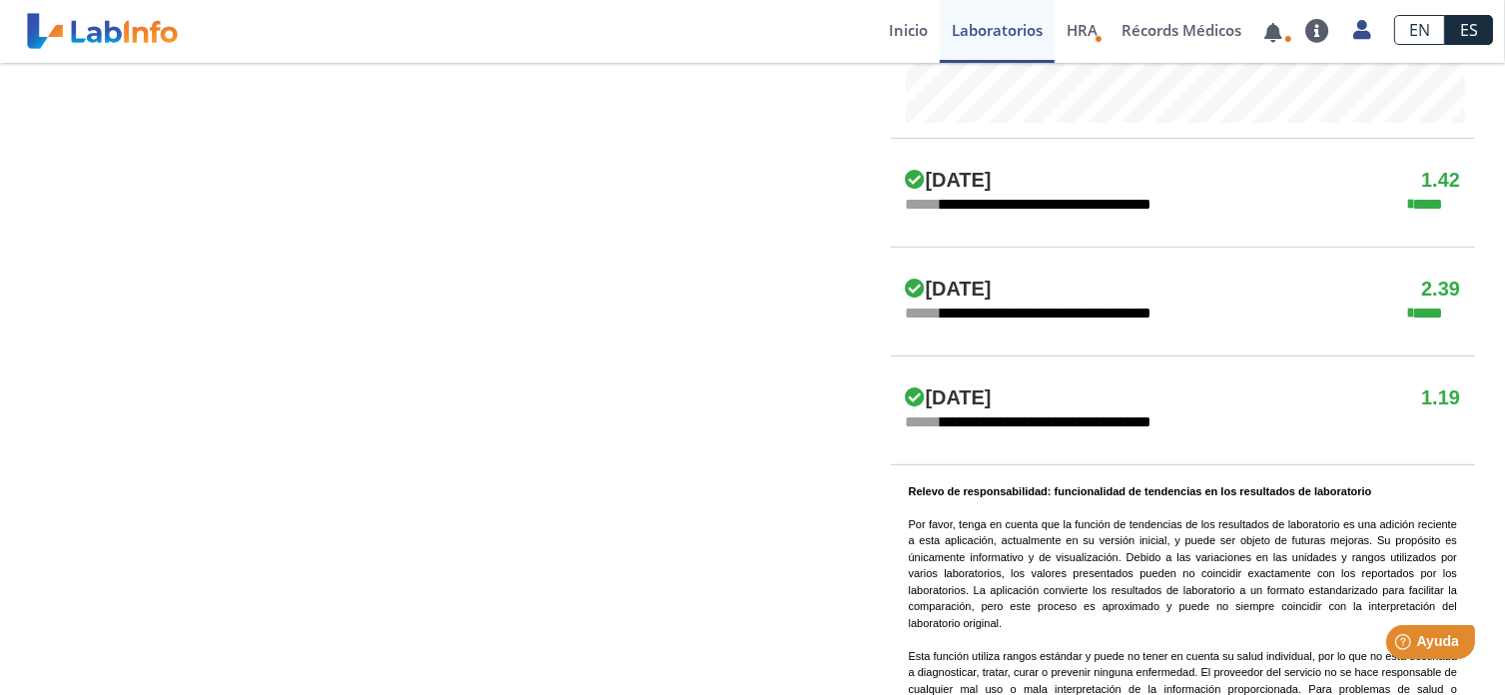
drag, startPoint x: 2713, startPoint y: 1060, endPoint x: 1440, endPoint y: 664, distance: 1333.3
drag, startPoint x: 114, startPoint y: 48, endPoint x: 734, endPoint y: 209, distance: 640.5
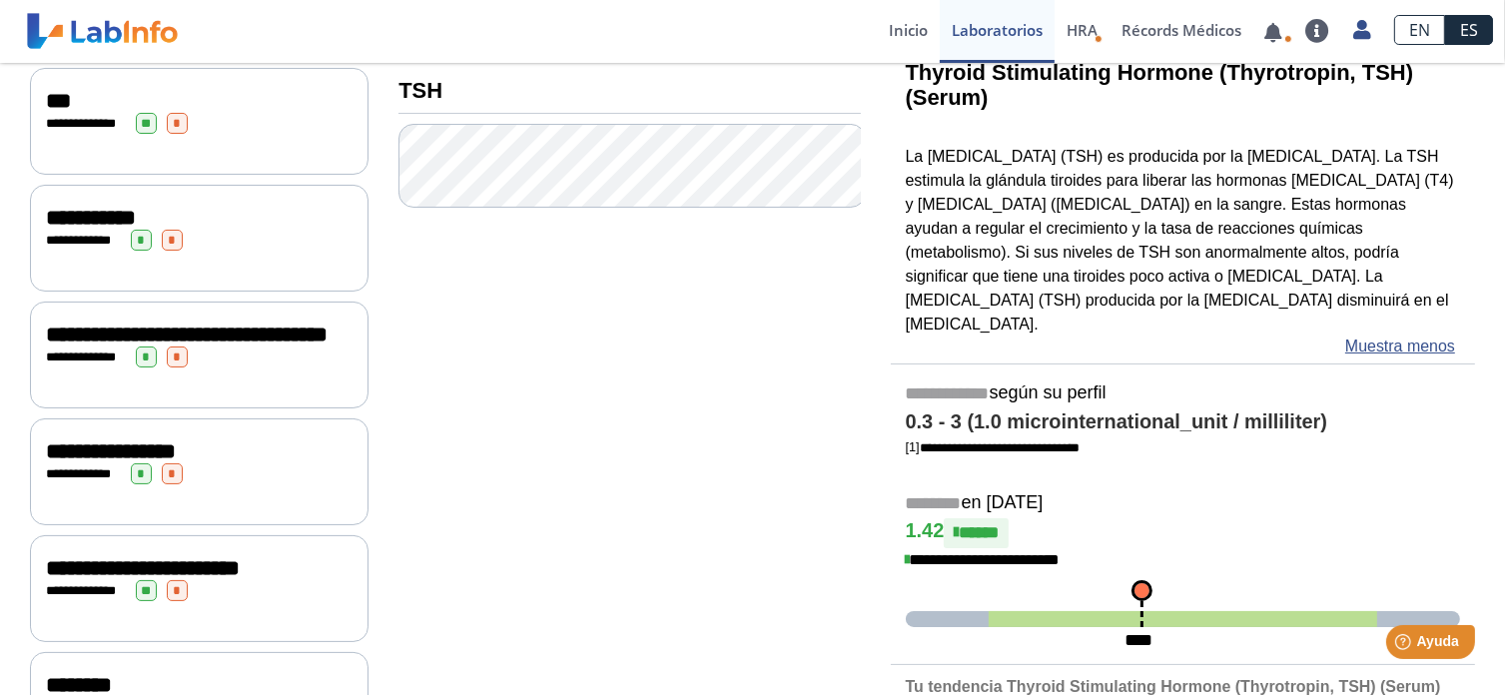
scroll to position [0, 0]
